Goal: Task Accomplishment & Management: Manage account settings

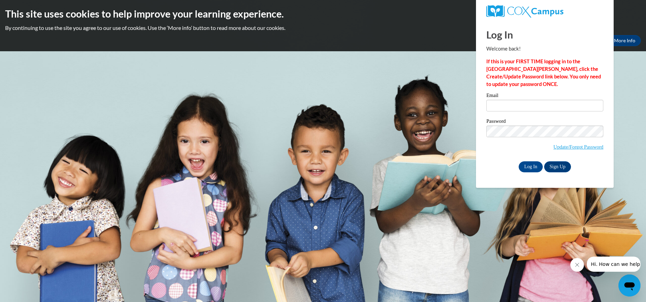
click at [619, 151] on body "This site uses cookies to help improve your learning experience. By continuing …" at bounding box center [323, 151] width 646 height 302
click at [622, 148] on body "This site uses cookies to help improve your learning experience. By continuing …" at bounding box center [323, 151] width 646 height 302
click at [627, 142] on body "This site uses cookies to help improve your learning experience. By continuing …" at bounding box center [323, 151] width 646 height 302
click at [459, 29] on p "By continuing to use the site you agree to our use of cookies. Use the ‘More in…" at bounding box center [323, 28] width 636 height 8
click at [469, 72] on body "This site uses cookies to help improve your learning experience. By continuing …" at bounding box center [323, 151] width 646 height 302
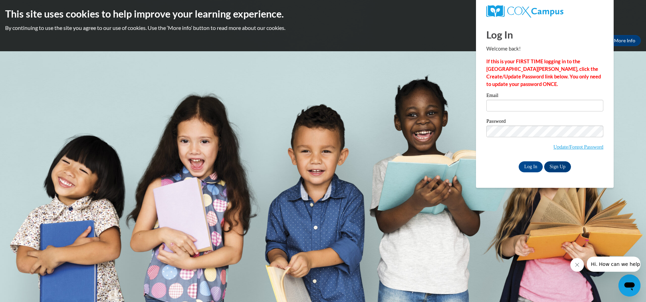
drag, startPoint x: 7, startPoint y: 64, endPoint x: 6, endPoint y: 106, distance: 42.7
click at [6, 106] on body "This site uses cookies to help improve your learning experience. By continuing …" at bounding box center [323, 151] width 646 height 302
click at [574, 266] on button "Close message from company" at bounding box center [577, 265] width 14 height 14
drag, startPoint x: 643, startPoint y: 249, endPoint x: 644, endPoint y: 261, distance: 12.8
click at [643, 260] on body "This site uses cookies to help improve your learning experience. By continuing …" at bounding box center [323, 151] width 646 height 302
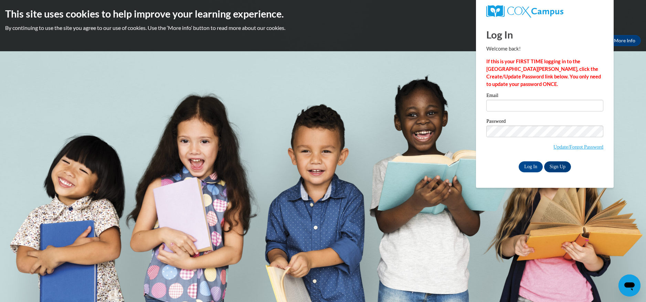
click at [643, 190] on body "This site uses cookies to help improve your learning experience. By continuing …" at bounding box center [323, 151] width 646 height 302
click at [643, 191] on body "This site uses cookies to help improve your learning experience. By continuing …" at bounding box center [323, 151] width 646 height 302
click at [645, 66] on body "This site uses cookies to help improve your learning experience. By continuing …" at bounding box center [323, 151] width 646 height 302
drag, startPoint x: 614, startPoint y: 59, endPoint x: 592, endPoint y: 6, distance: 57.4
click at [609, 55] on div "Log In Welcome back! If this is your FIRST TIME logging in to the [GEOGRAPHIC_D…" at bounding box center [545, 104] width 148 height 167
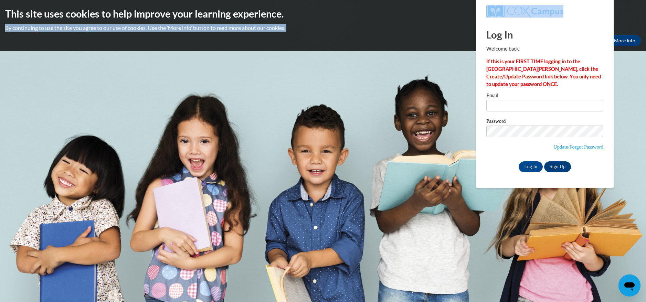
drag, startPoint x: 598, startPoint y: 1, endPoint x: 605, endPoint y: -7, distance: 10.7
click at [605, 0] on html "This site uses cookies to help improve your learning experience. By continuing …" at bounding box center [323, 151] width 646 height 302
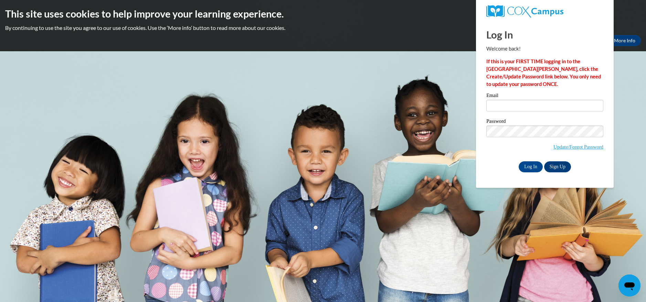
drag, startPoint x: 635, startPoint y: 158, endPoint x: 630, endPoint y: 277, distance: 119.0
click at [635, 170] on body "This site uses cookies to help improve your learning experience. By continuing …" at bounding box center [323, 151] width 646 height 302
click at [632, 177] on body "This site uses cookies to help improve your learning experience. By continuing …" at bounding box center [323, 151] width 646 height 302
drag, startPoint x: 632, startPoint y: 272, endPoint x: 642, endPoint y: 287, distance: 18.6
click at [632, 51] on div at bounding box center [323, 51] width 646 height 0
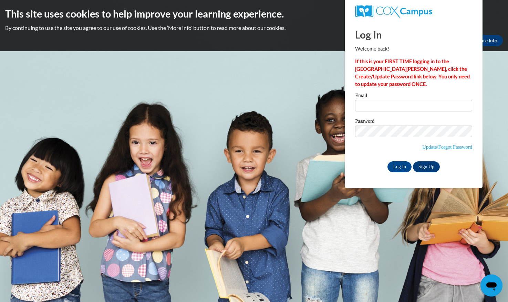
click at [501, 262] on body "This site uses cookies to help improve your learning experience. By continuing …" at bounding box center [254, 151] width 508 height 302
click at [490, 281] on icon "Open messaging window" at bounding box center [491, 286] width 12 height 12
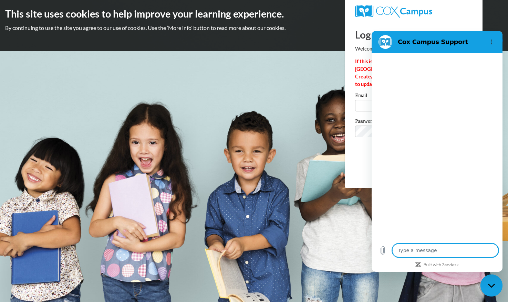
type textarea "x"
